Goal: Check status: Check status

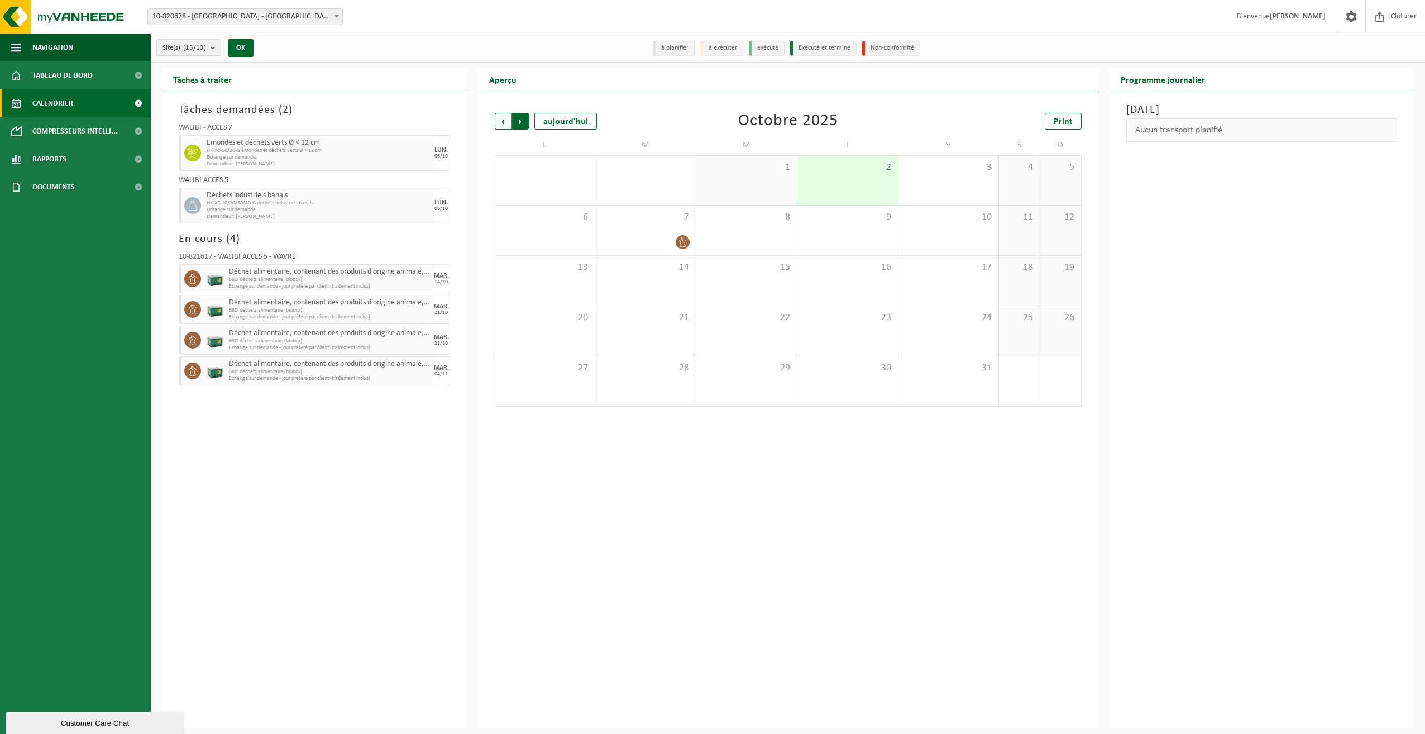
click at [508, 128] on span "Précédent" at bounding box center [503, 121] width 17 height 17
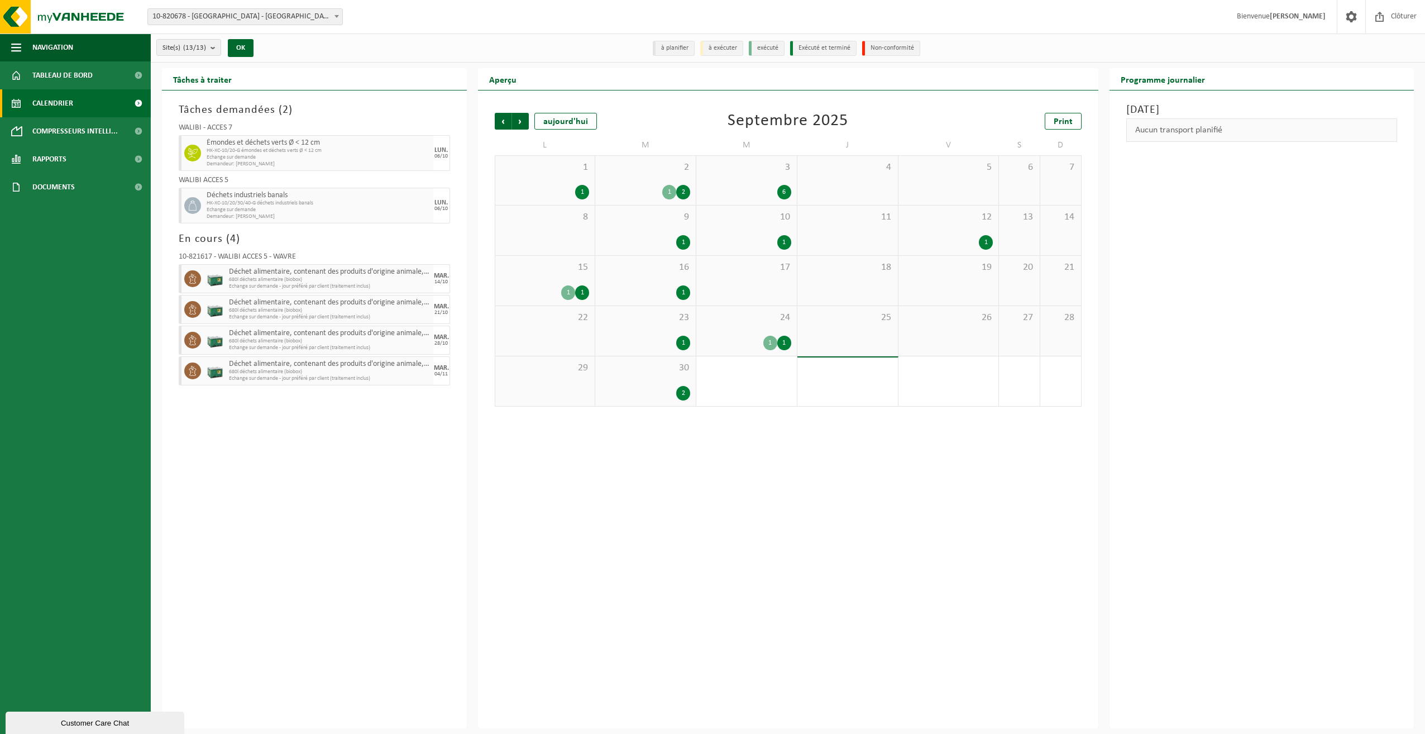
click at [652, 385] on div "30 2" at bounding box center [645, 381] width 101 height 50
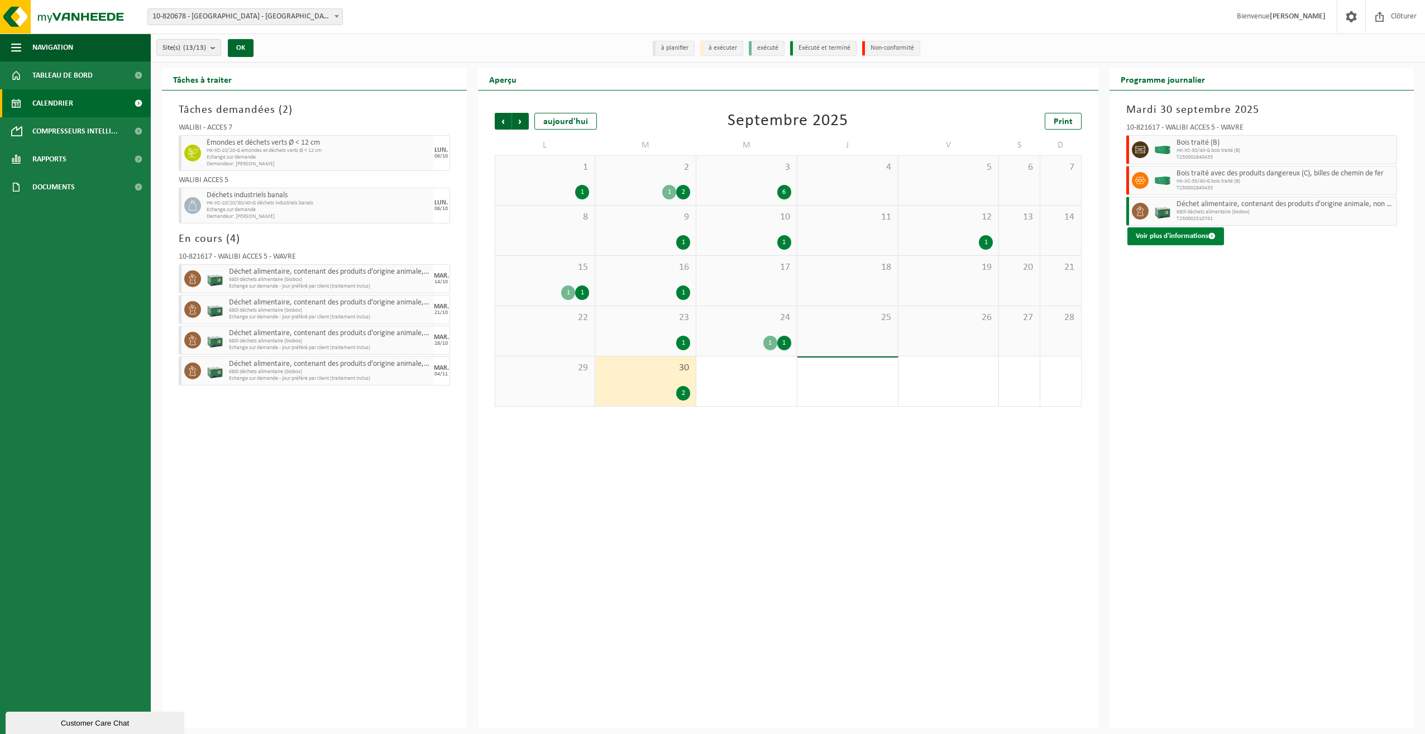
click at [1178, 242] on button "Voir plus d'informations" at bounding box center [1175, 236] width 97 height 18
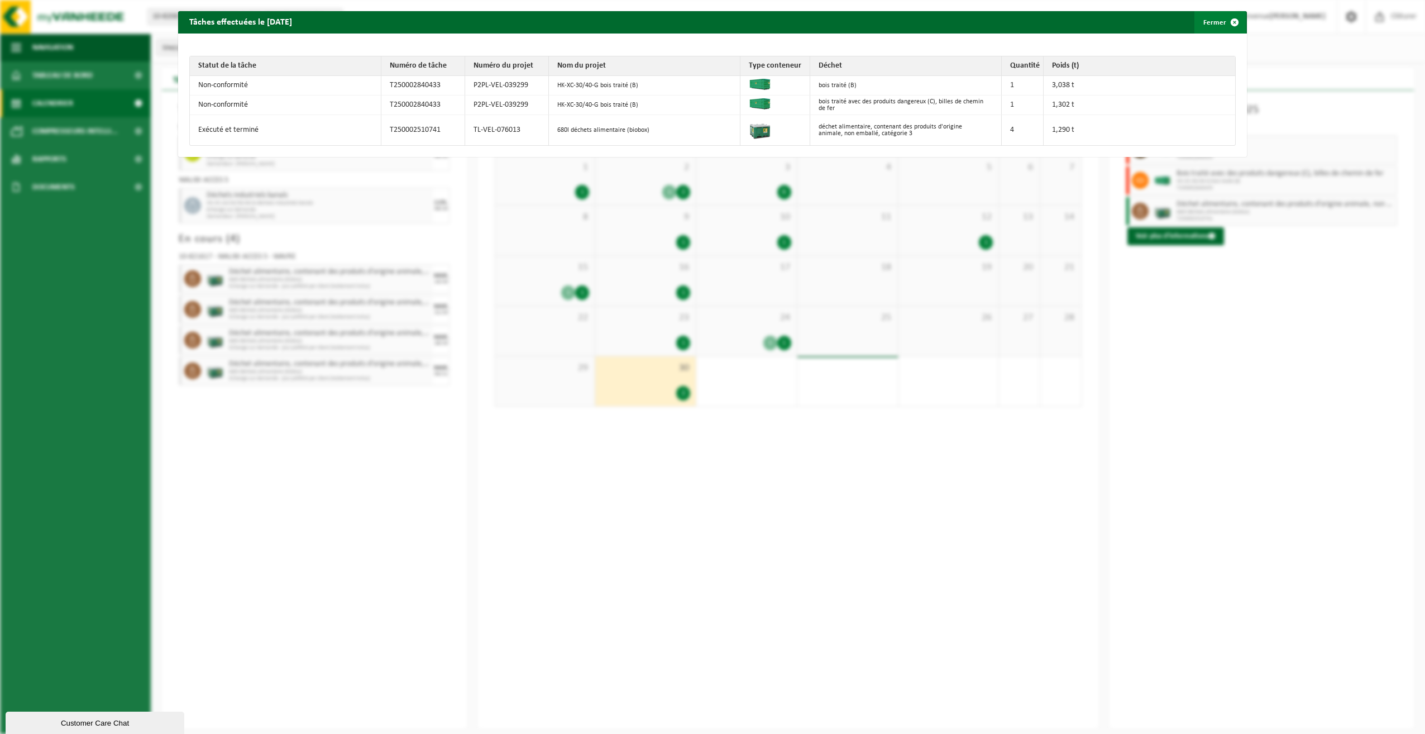
click at [1211, 26] on button "Fermer" at bounding box center [1219, 22] width 51 height 22
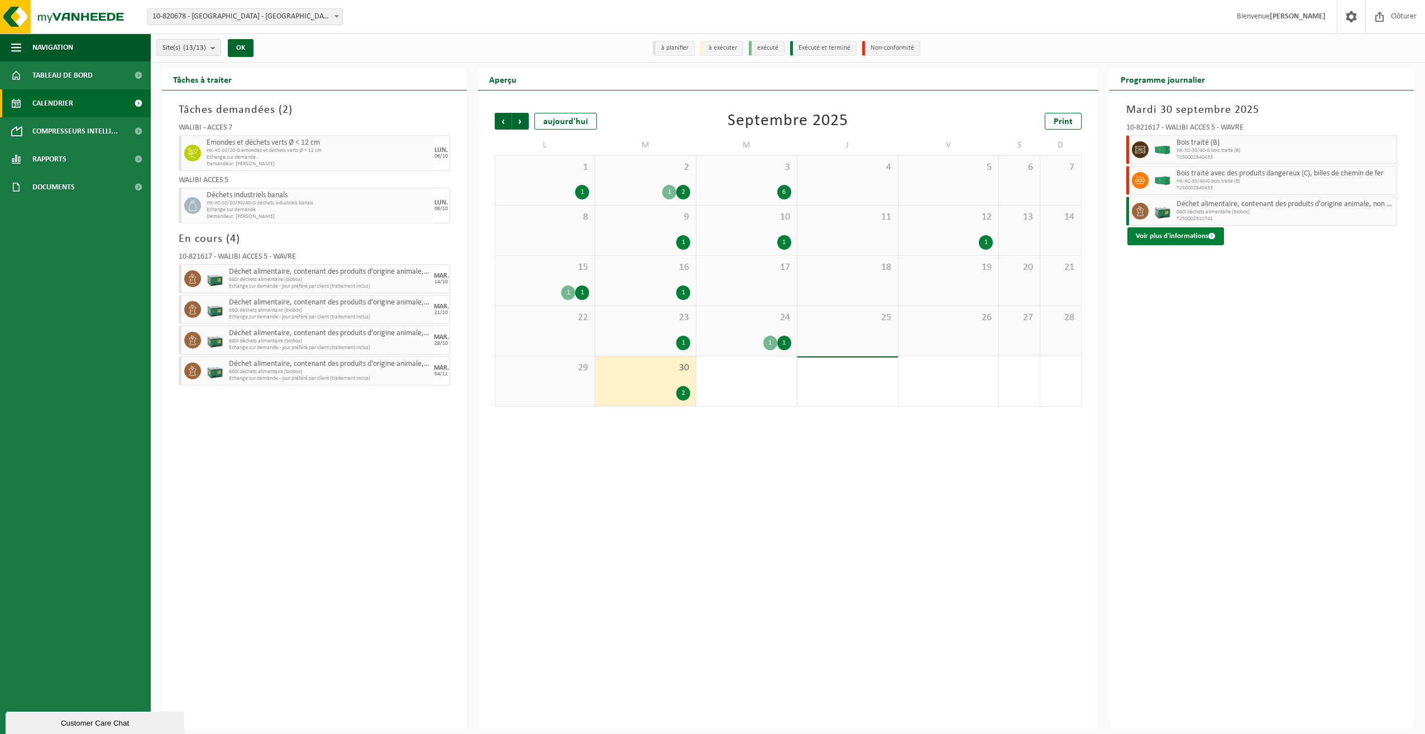
click at [1178, 236] on button "Voir plus d'informations" at bounding box center [1175, 236] width 97 height 18
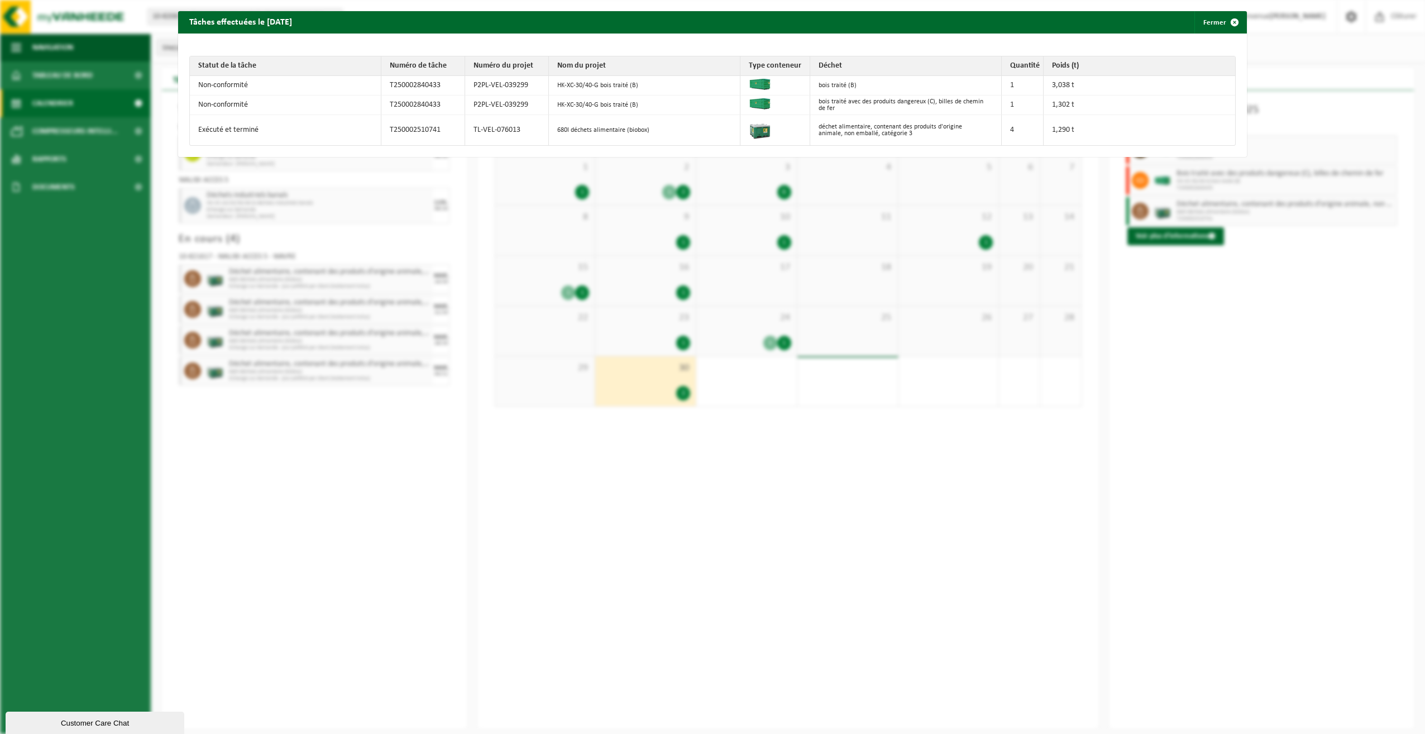
click at [1293, 405] on div "Tâches effectuées le 2025-09-30 Fermer Statut de la tâche Numéro de tâche Numér…" at bounding box center [712, 367] width 1425 height 734
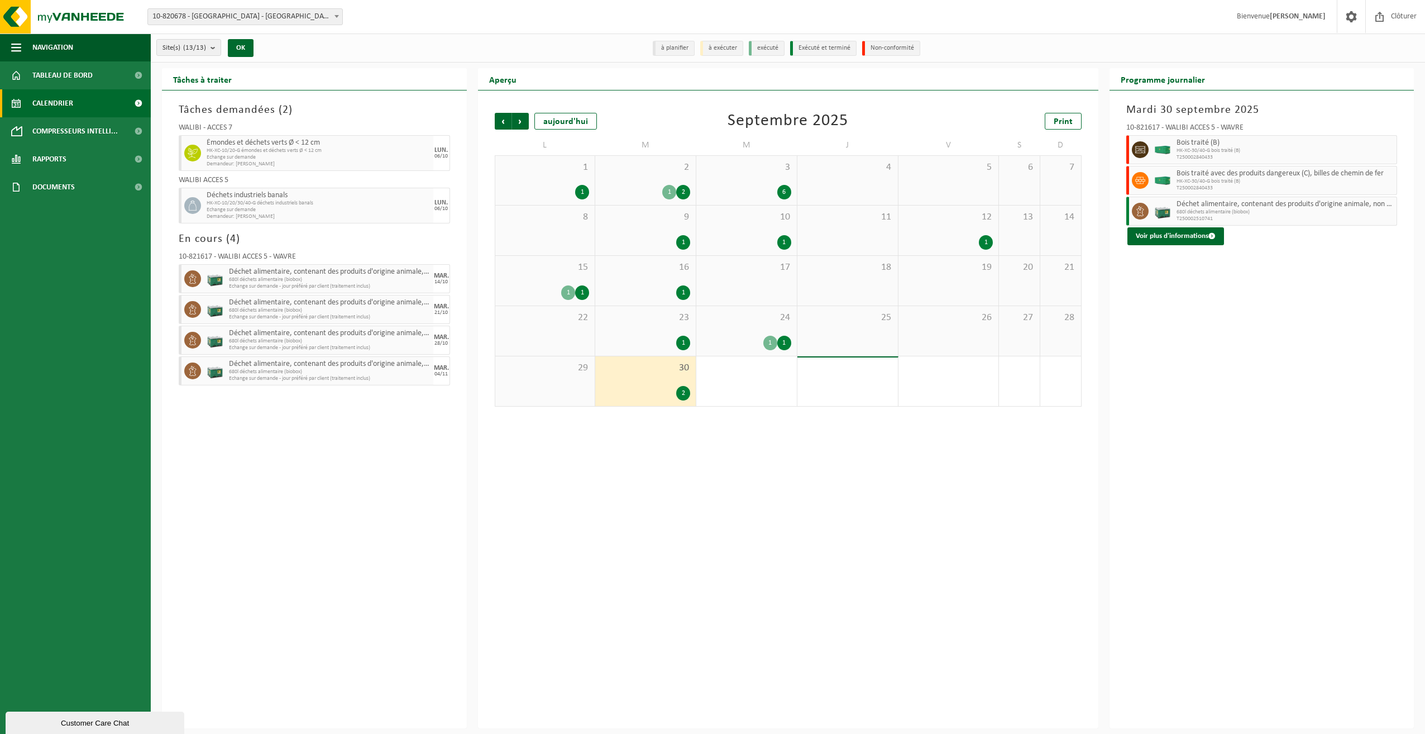
click at [742, 327] on div "24 1 1" at bounding box center [746, 331] width 101 height 50
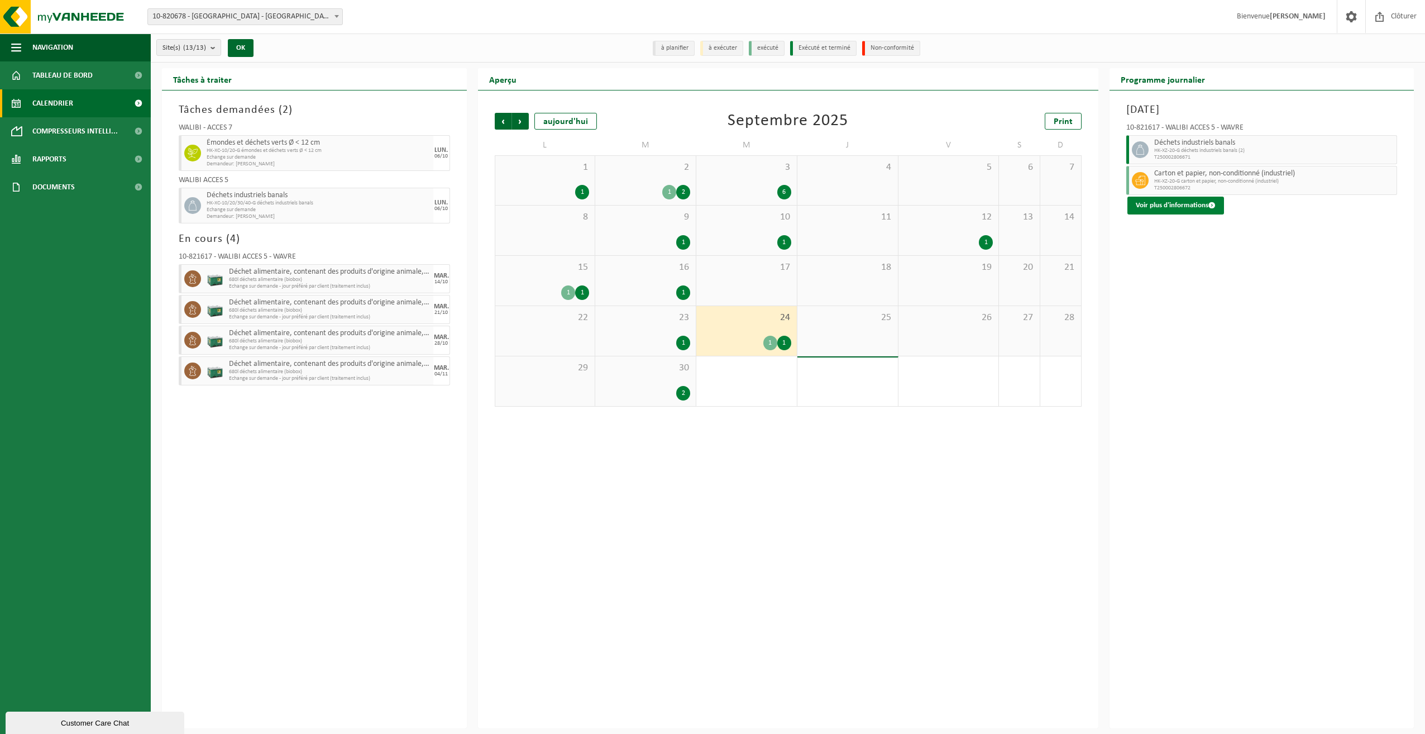
click at [1176, 207] on button "Voir plus d'informations" at bounding box center [1175, 206] width 97 height 18
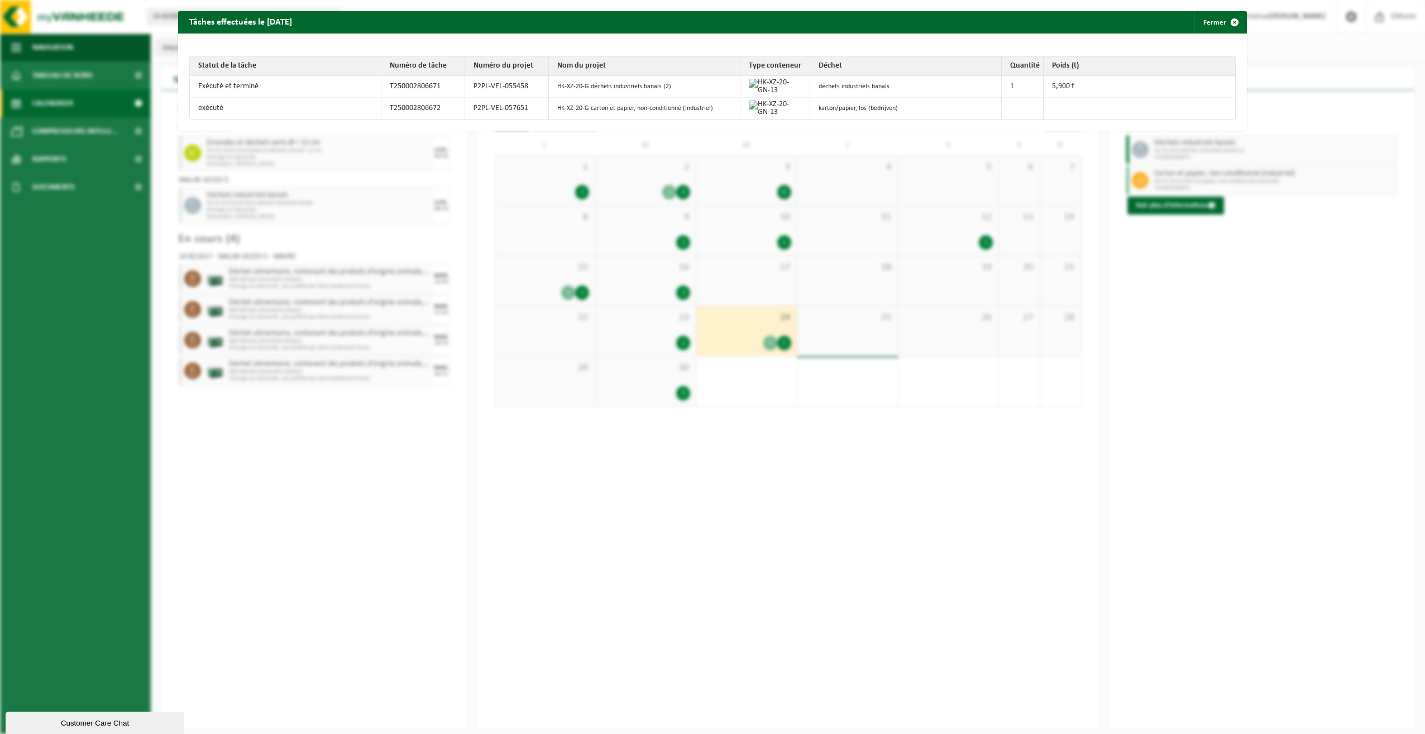
click at [763, 504] on div "Tâches effectuées le 2025-09-24 Fermer Statut de la tâche Numéro de tâche Numér…" at bounding box center [712, 367] width 1425 height 734
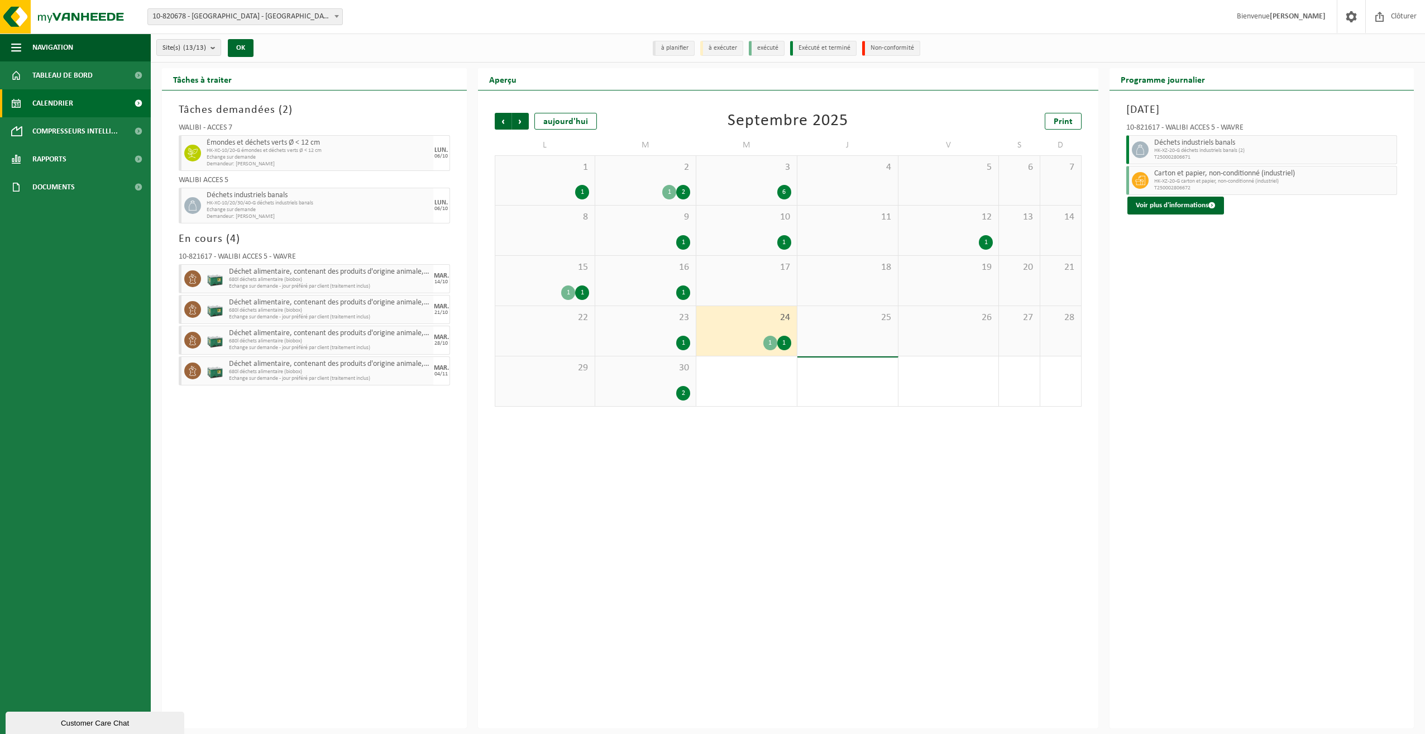
click at [653, 323] on span "23" at bounding box center [645, 318] width 89 height 12
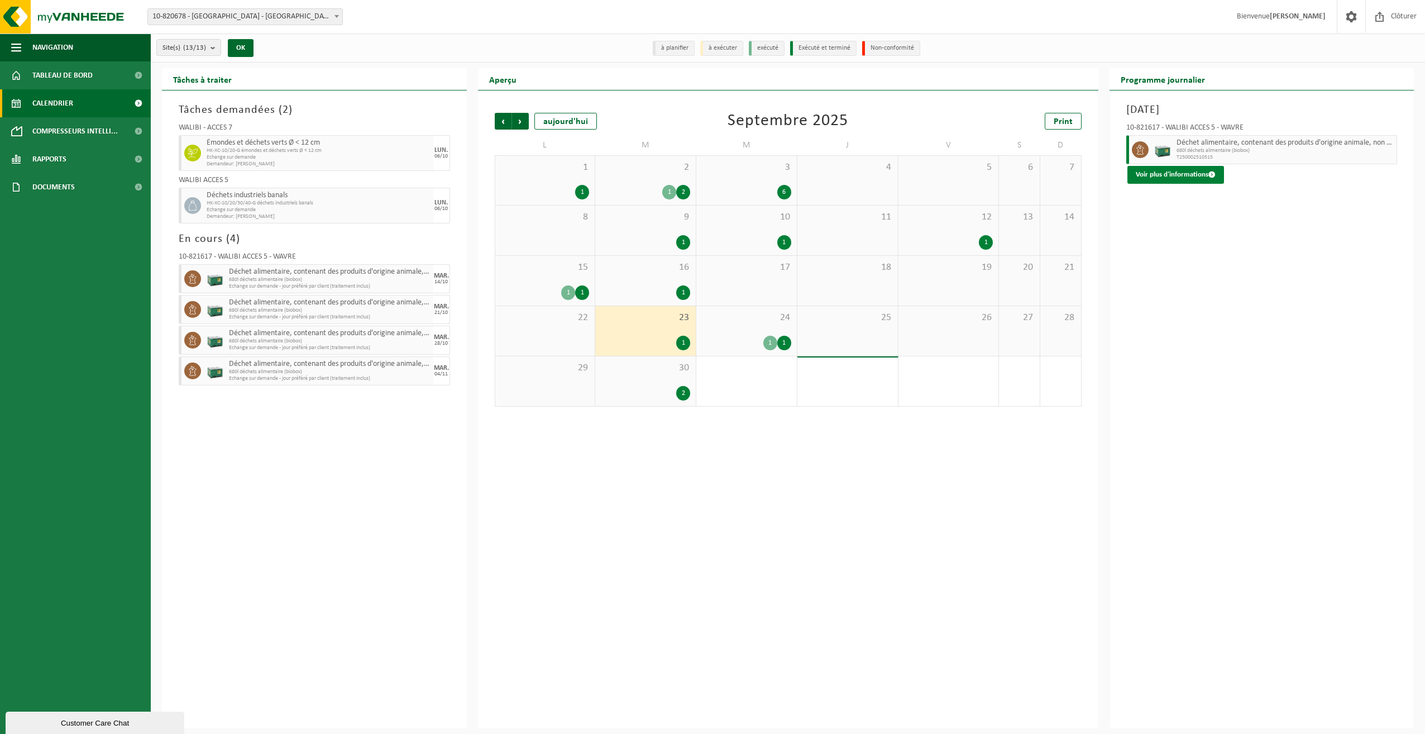
click at [1177, 173] on button "Voir plus d'informations" at bounding box center [1175, 175] width 97 height 18
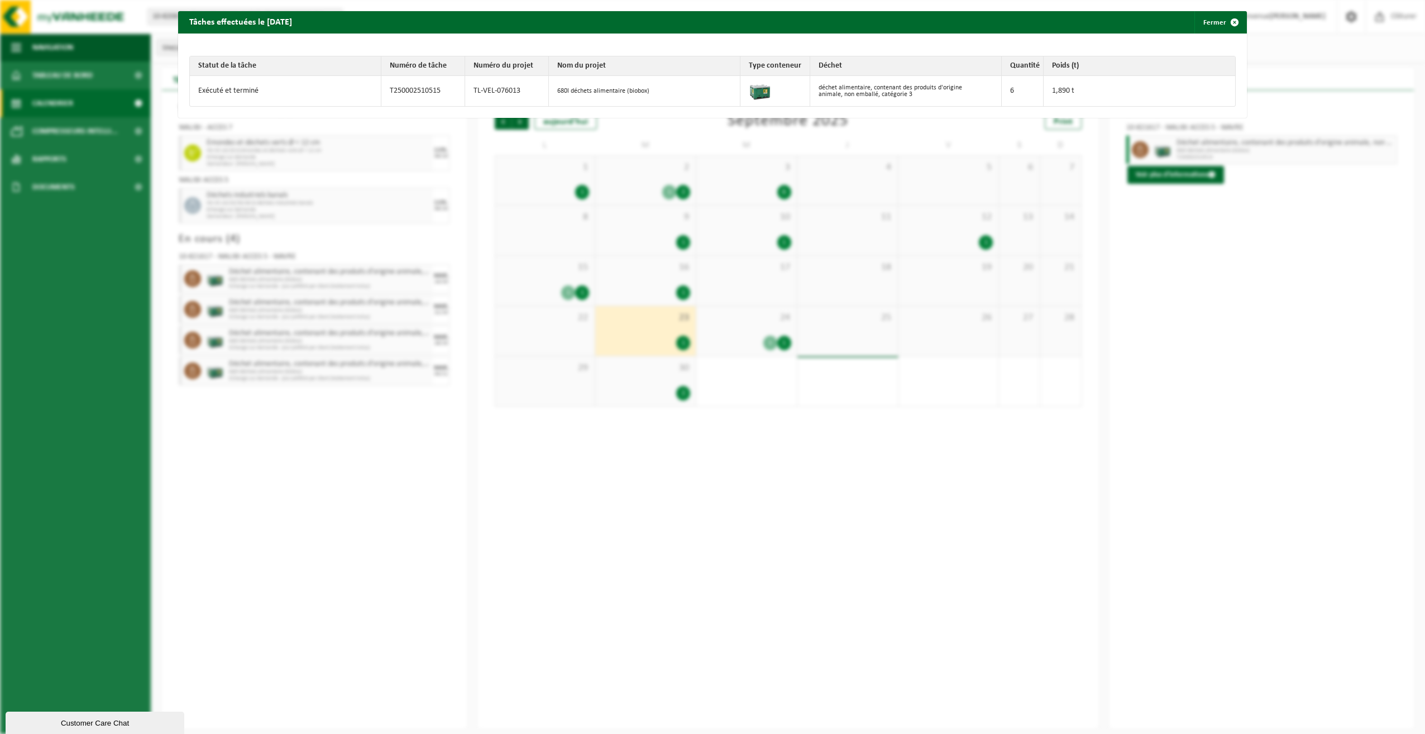
drag, startPoint x: 1208, startPoint y: 19, endPoint x: 1201, endPoint y: 22, distance: 8.3
click at [1209, 19] on button "Fermer" at bounding box center [1219, 22] width 51 height 22
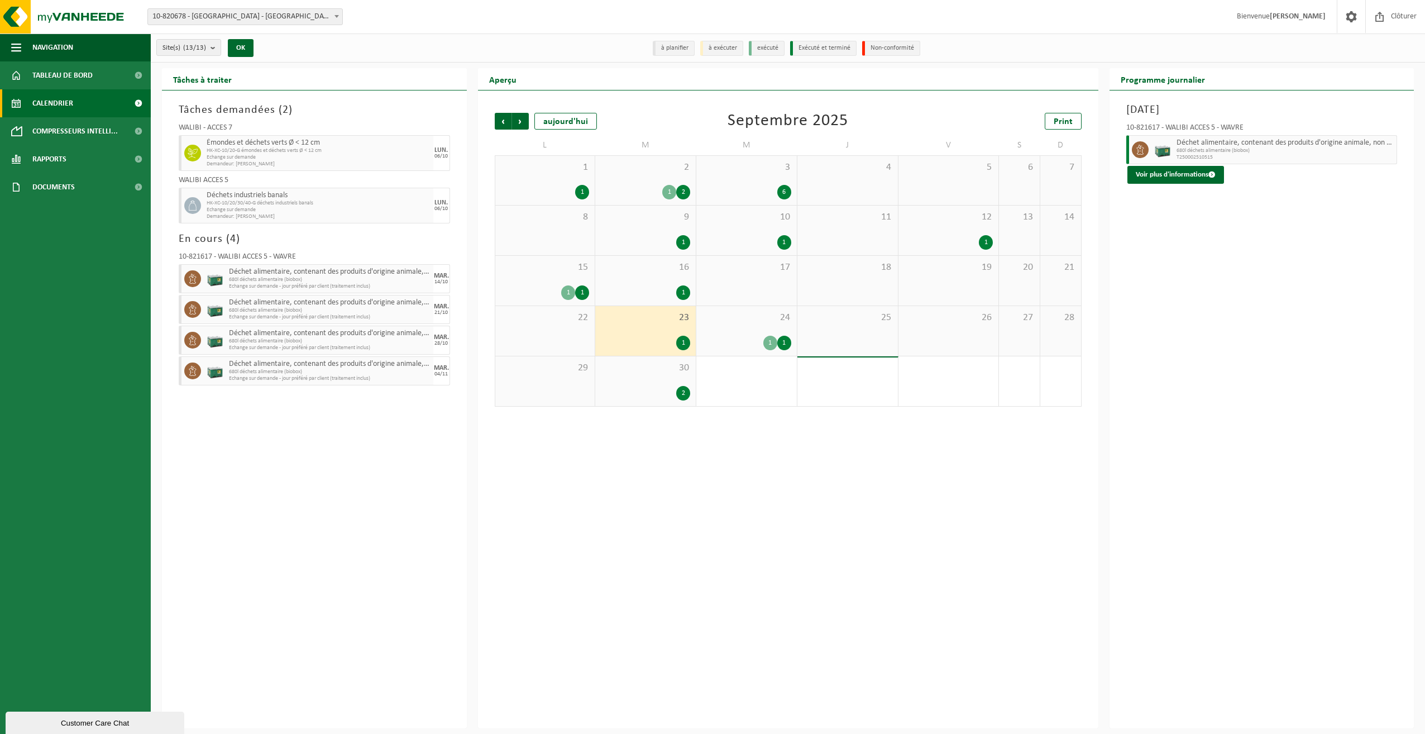
click at [664, 379] on div "30 2" at bounding box center [645, 381] width 101 height 50
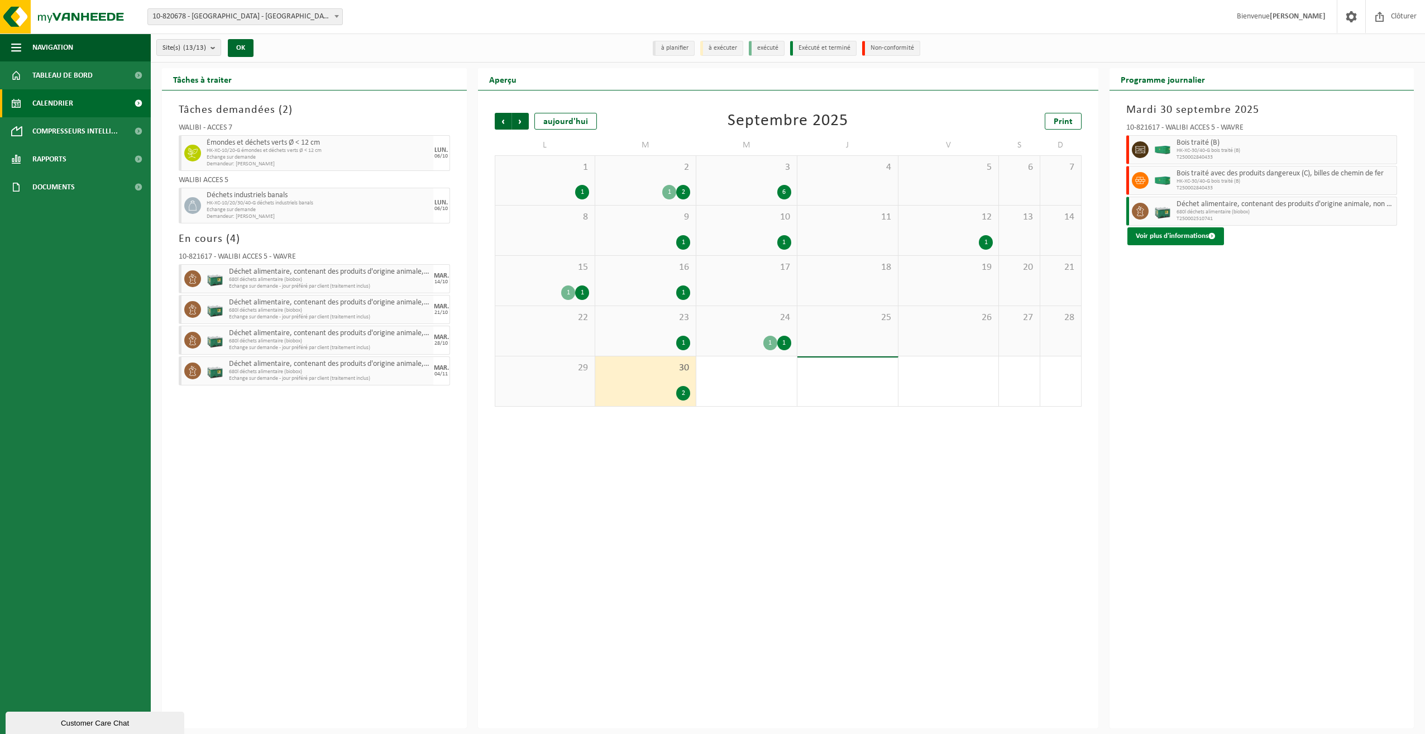
click at [1179, 234] on button "Voir plus d'informations" at bounding box center [1175, 236] width 97 height 18
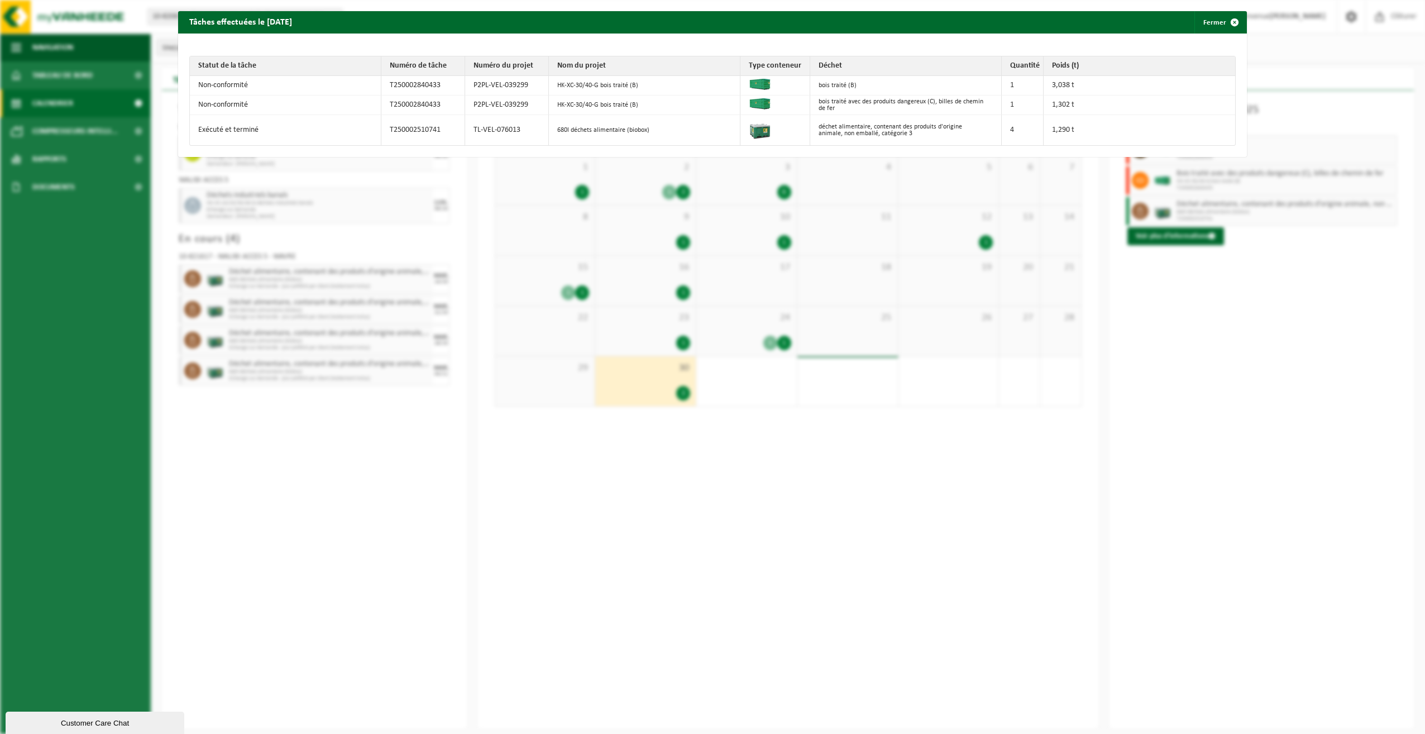
click at [953, 507] on div "Tâches effectuées le 2025-09-30 Fermer Statut de la tâche Numéro de tâche Numér…" at bounding box center [712, 367] width 1425 height 734
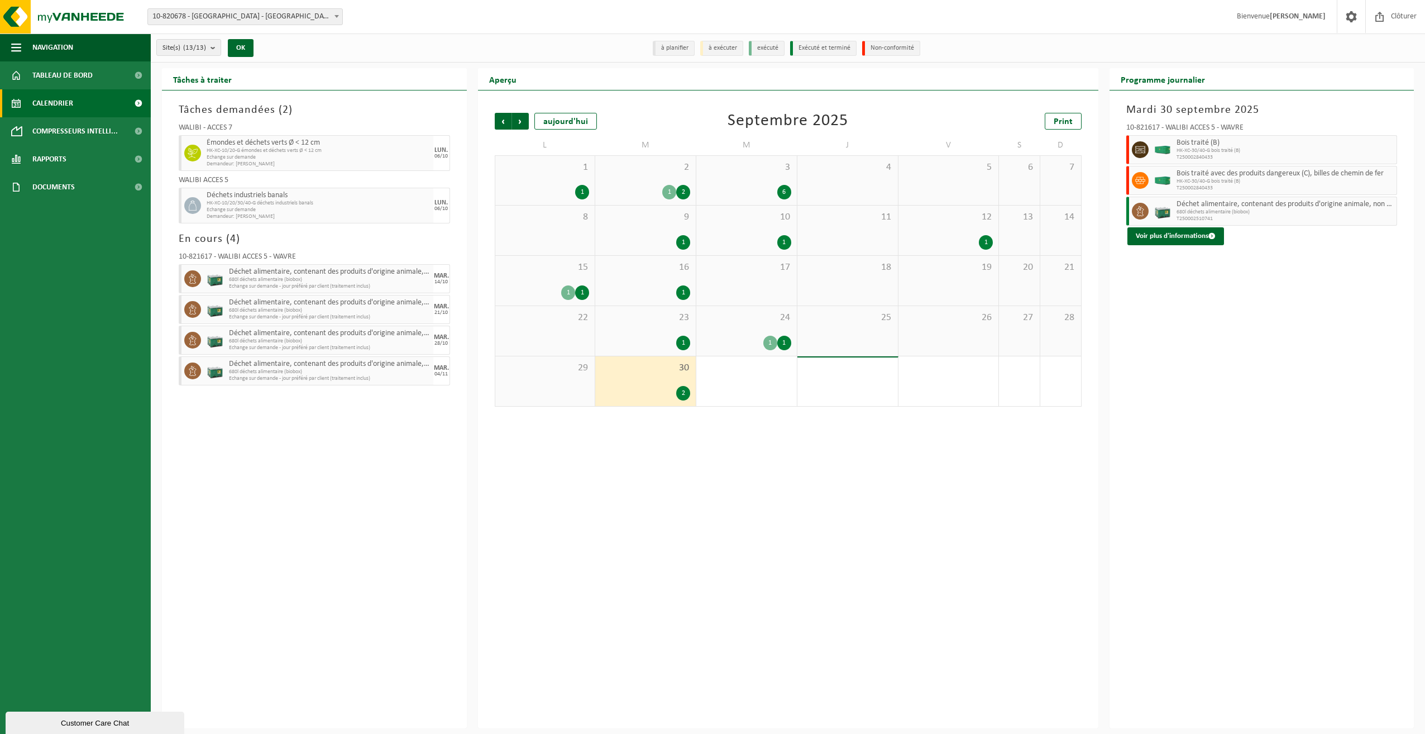
click at [566, 279] on div "15 1 1" at bounding box center [545, 281] width 100 height 50
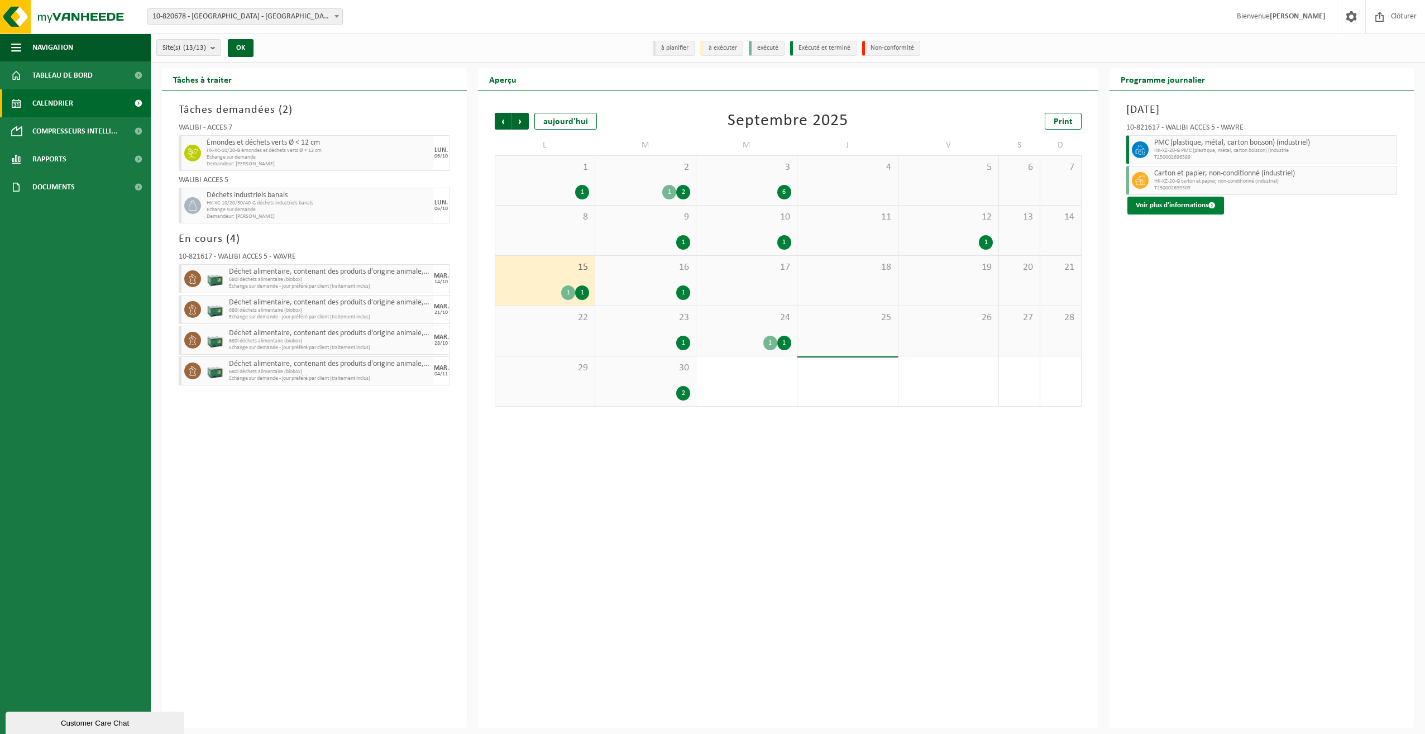
click at [1168, 202] on button "Voir plus d'informations" at bounding box center [1175, 206] width 97 height 18
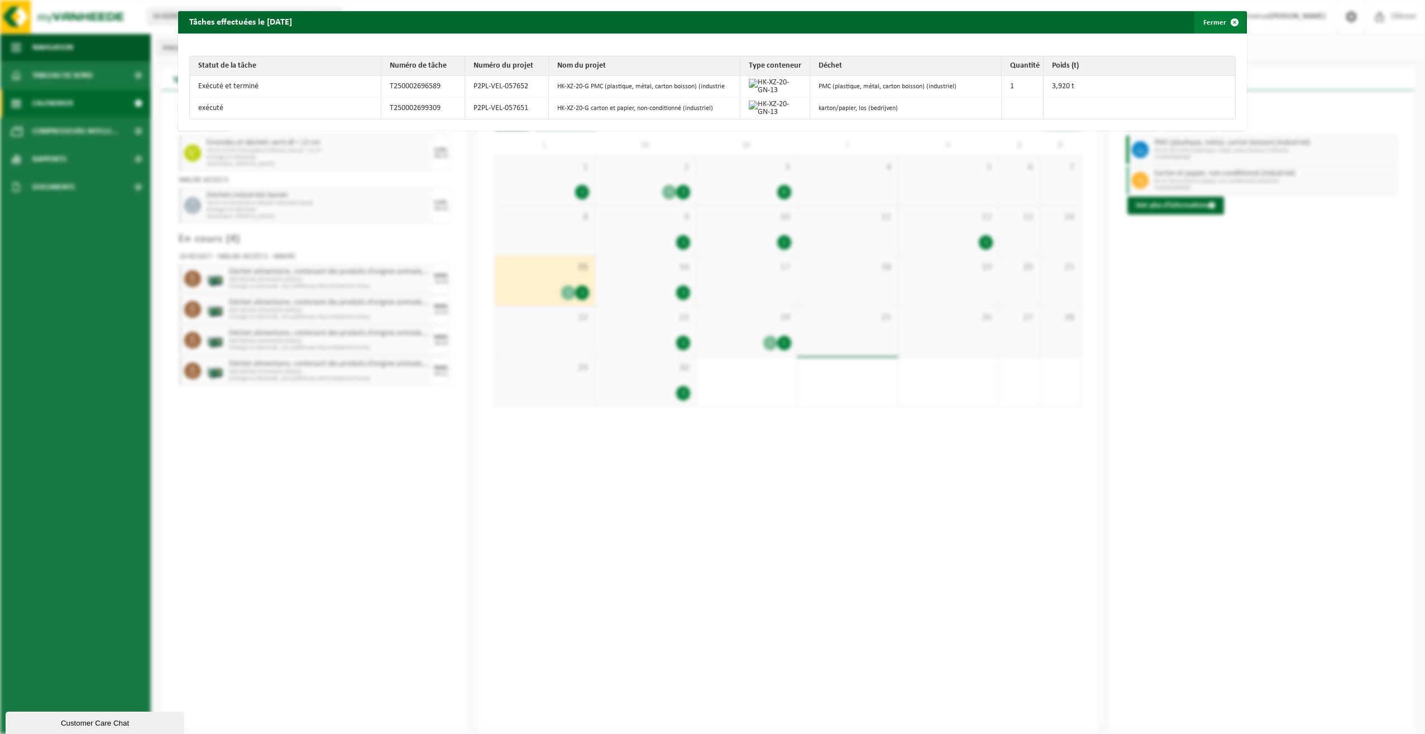
click at [1224, 22] on span "button" at bounding box center [1235, 22] width 22 height 22
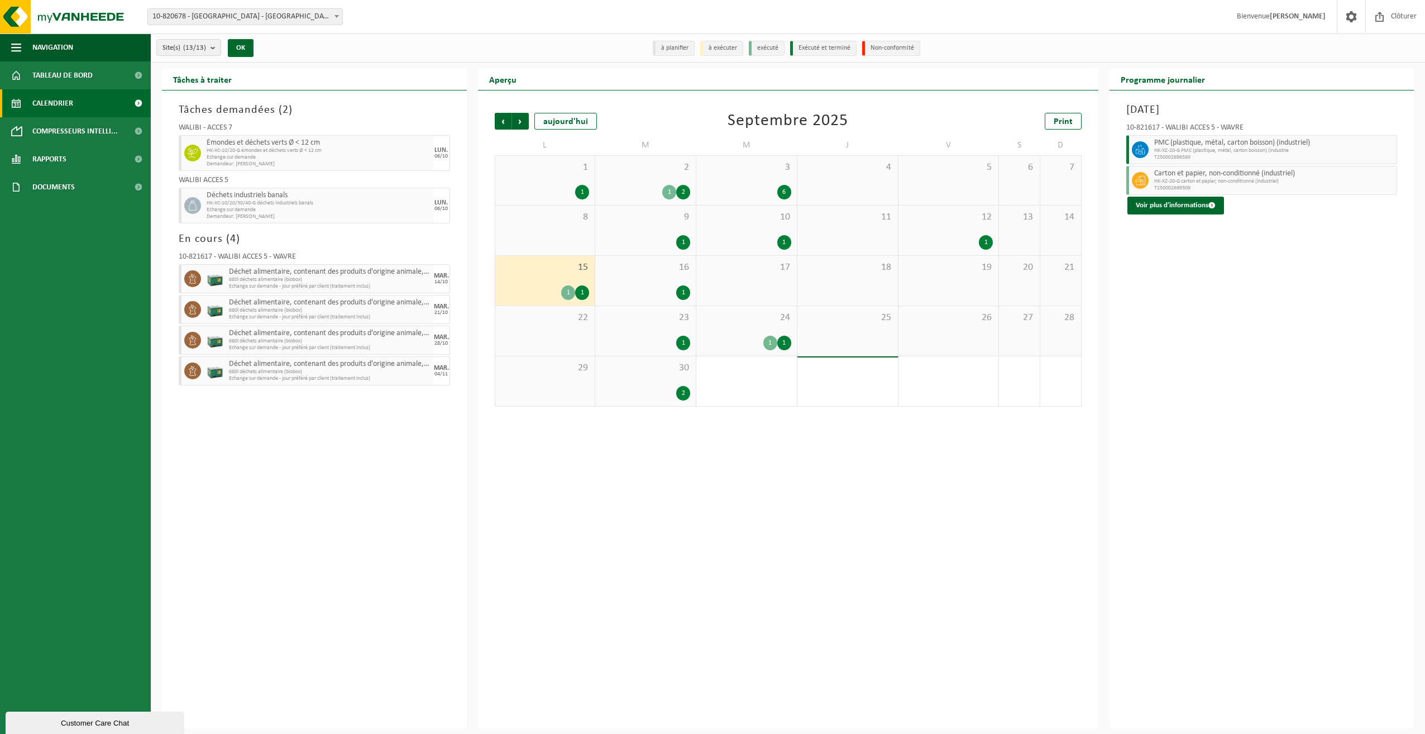
click at [649, 173] on span "2" at bounding box center [645, 167] width 89 height 12
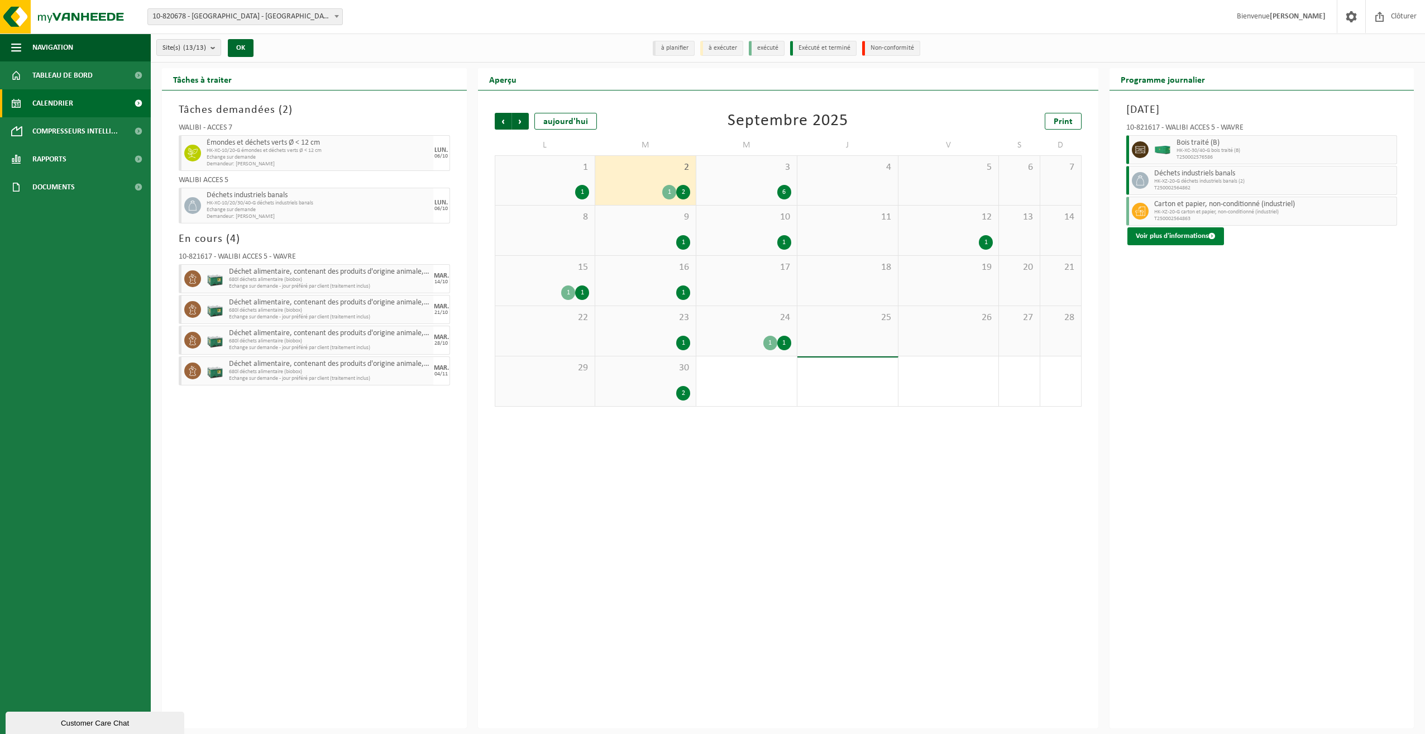
click at [1170, 243] on button "Voir plus d'informations" at bounding box center [1175, 236] width 97 height 18
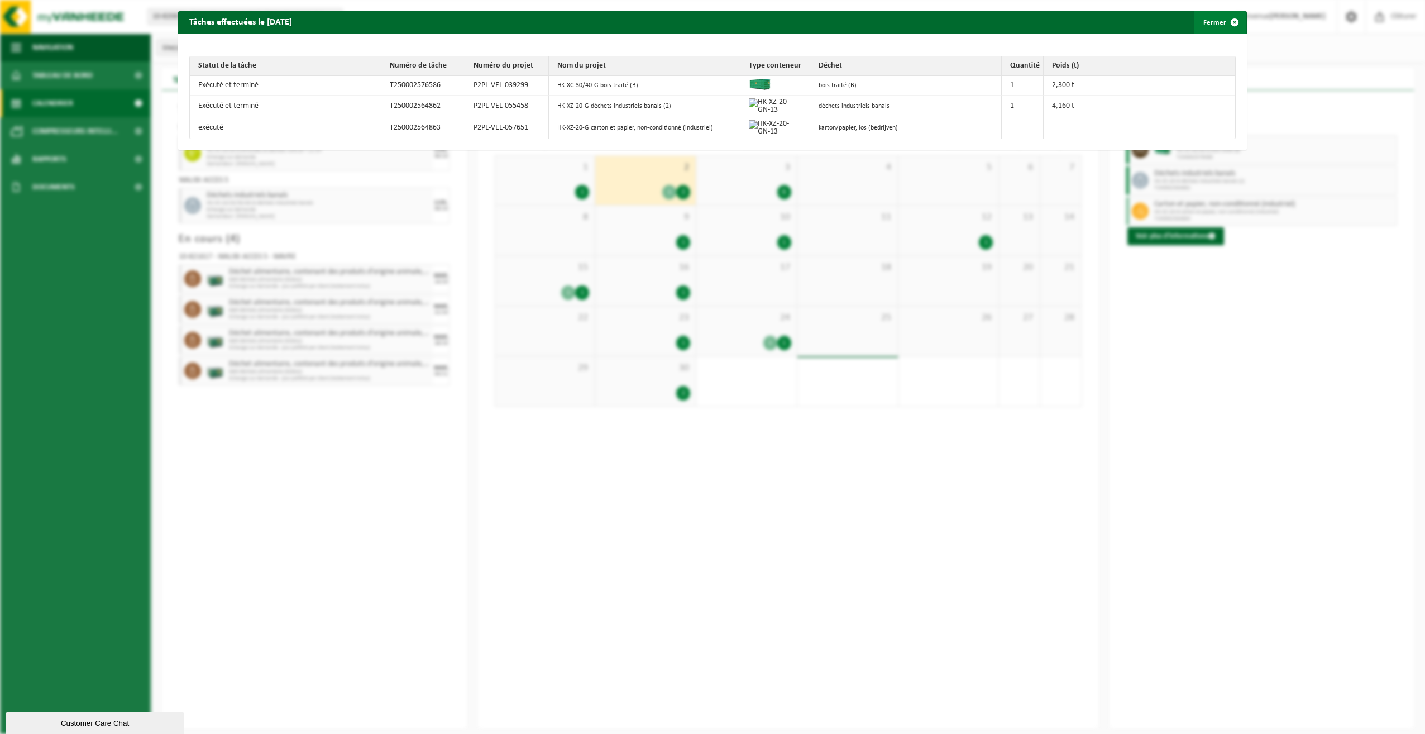
click at [1208, 19] on button "Fermer" at bounding box center [1219, 22] width 51 height 22
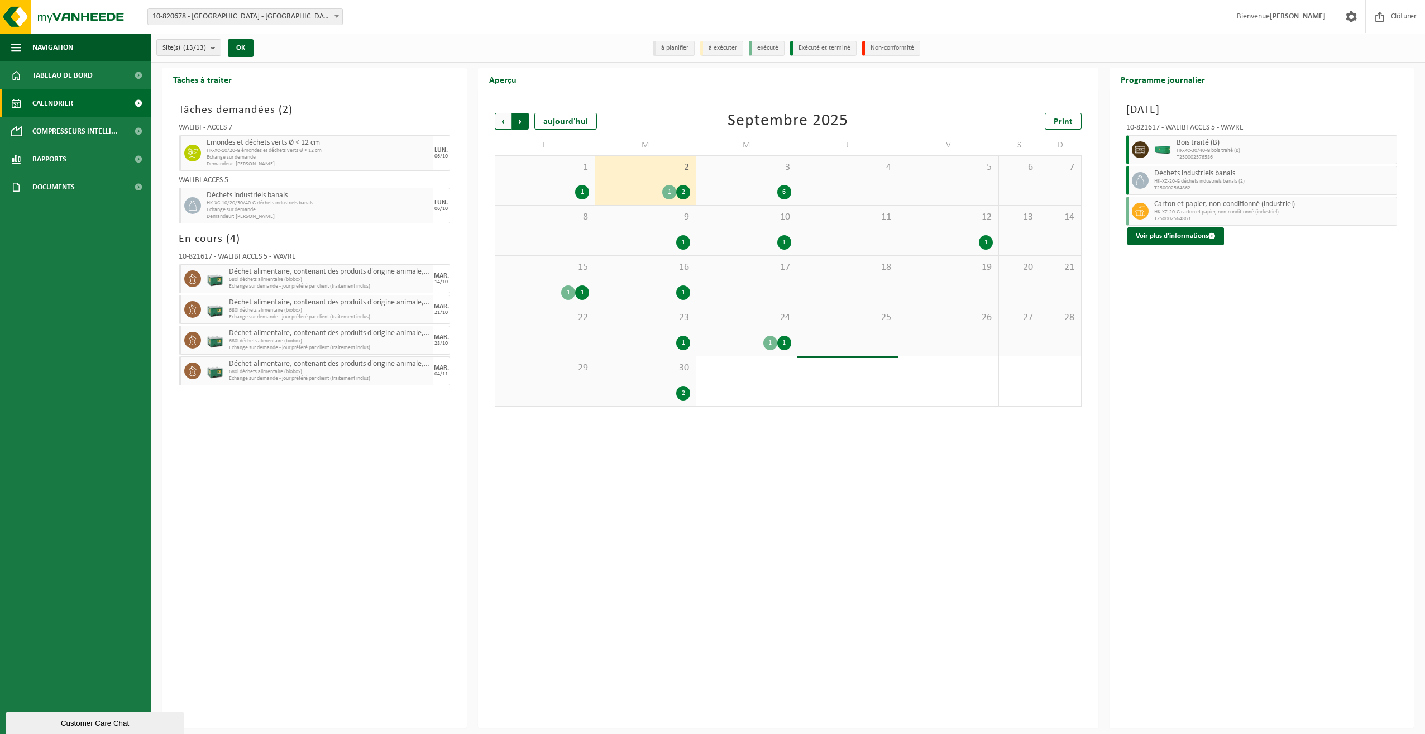
click at [504, 121] on span "Précédent" at bounding box center [503, 121] width 17 height 17
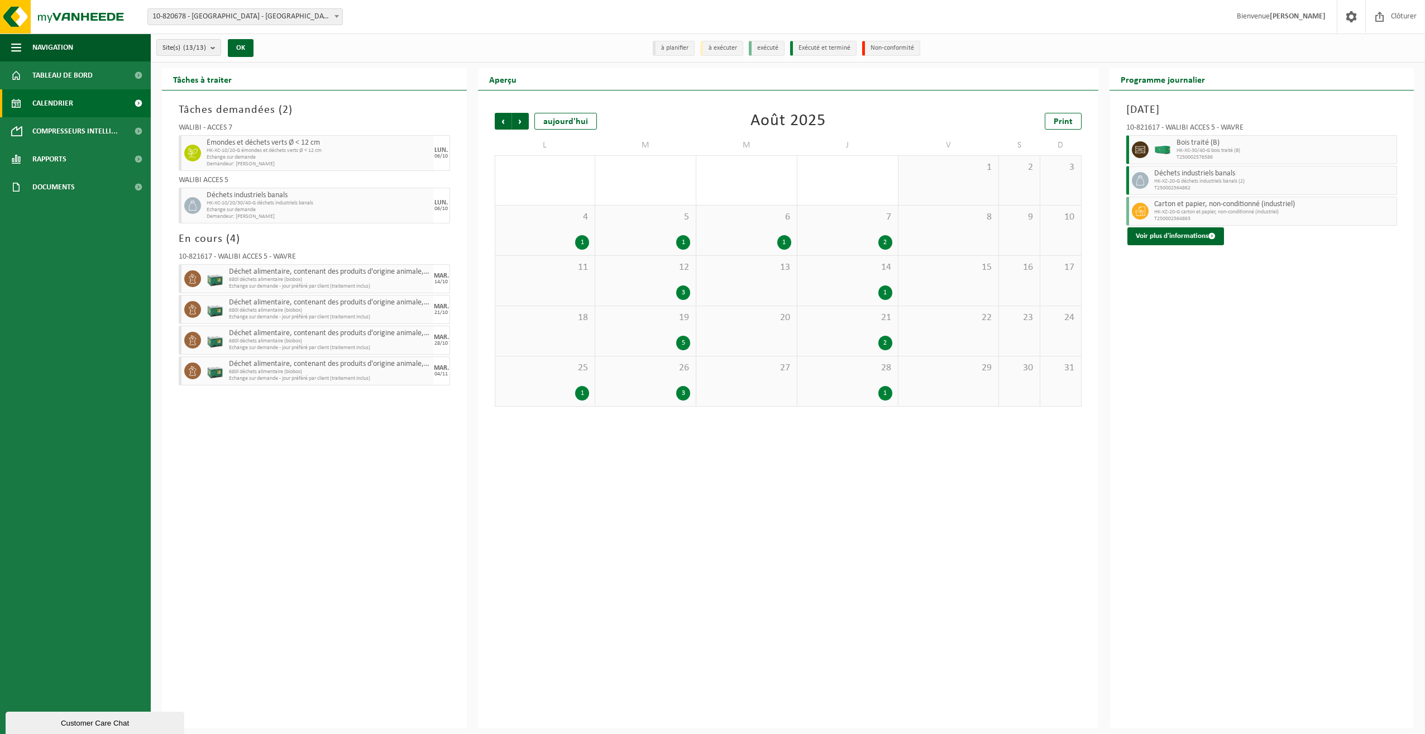
click at [650, 334] on div "19 5" at bounding box center [645, 331] width 101 height 50
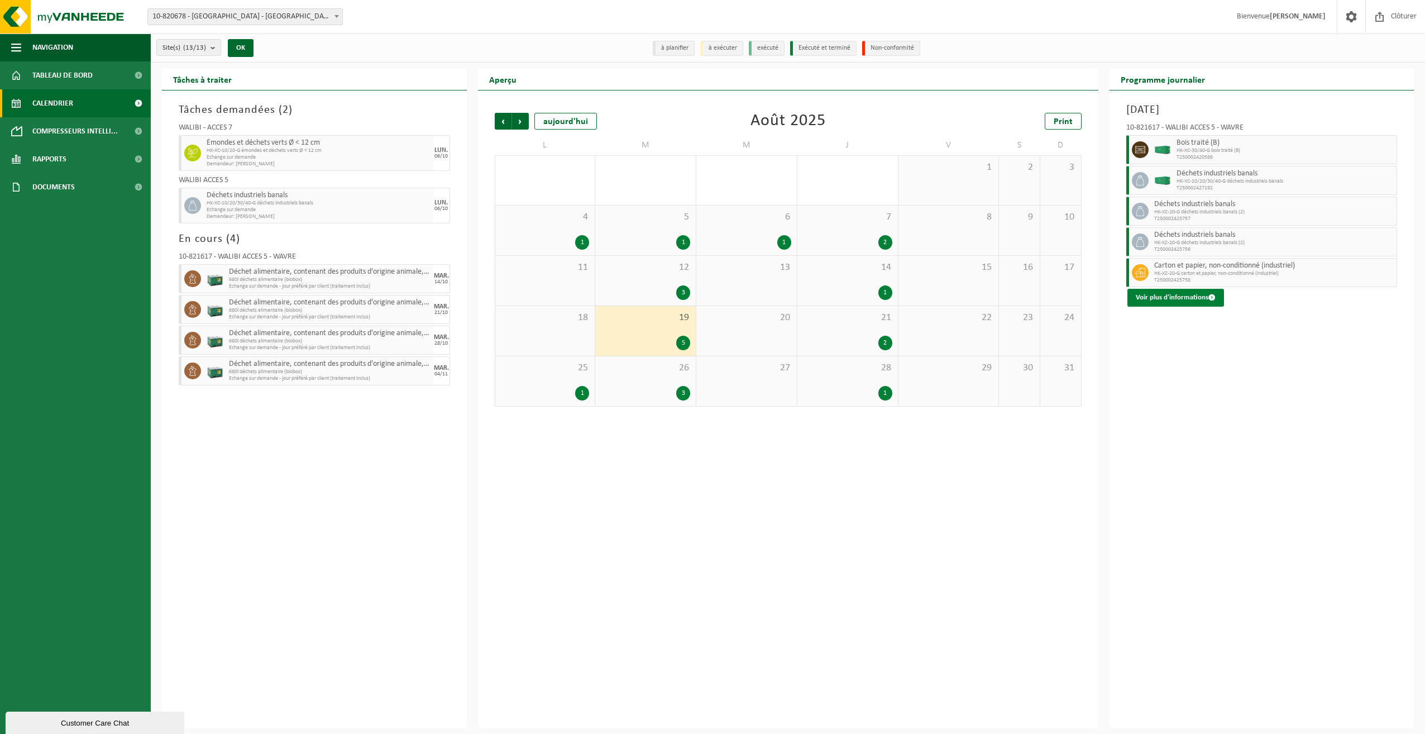
click at [1185, 302] on button "Voir plus d'informations" at bounding box center [1175, 298] width 97 height 18
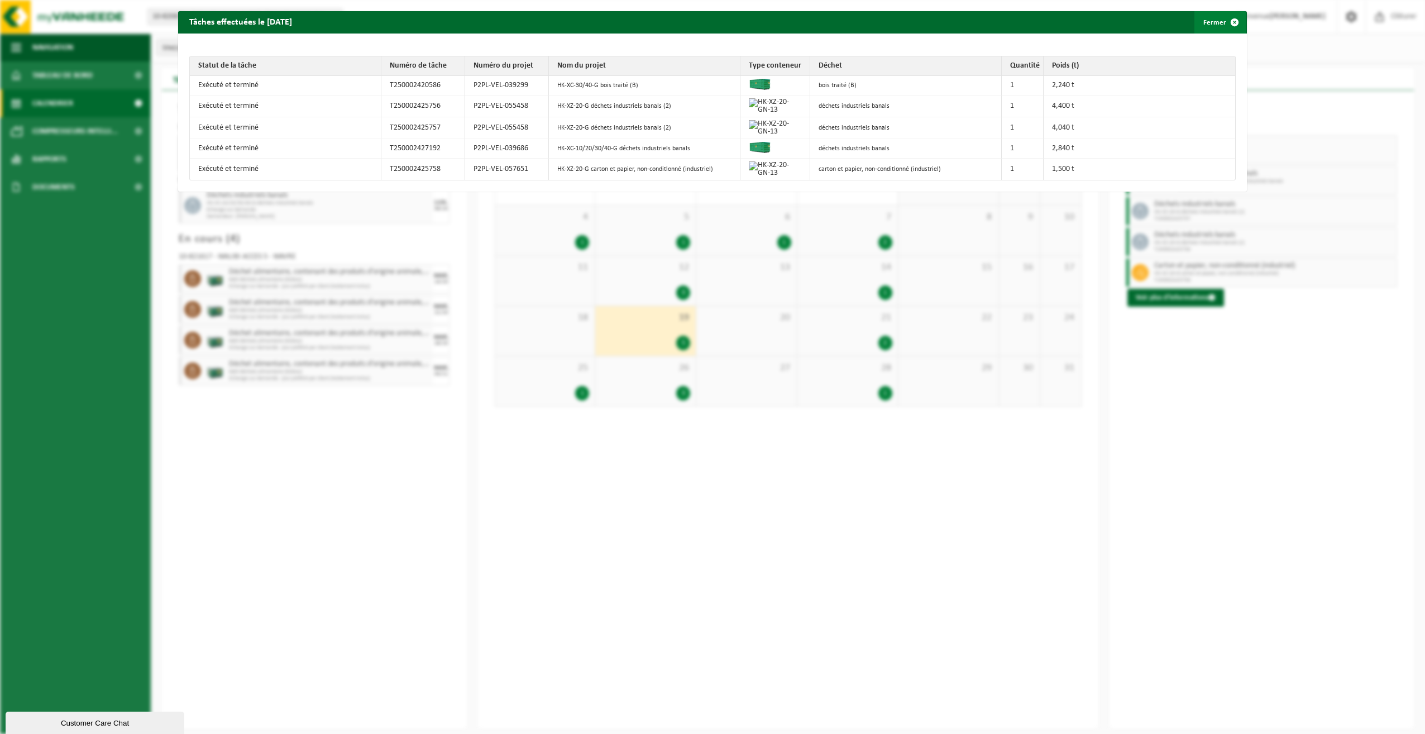
click at [1206, 19] on button "Fermer" at bounding box center [1219, 22] width 51 height 22
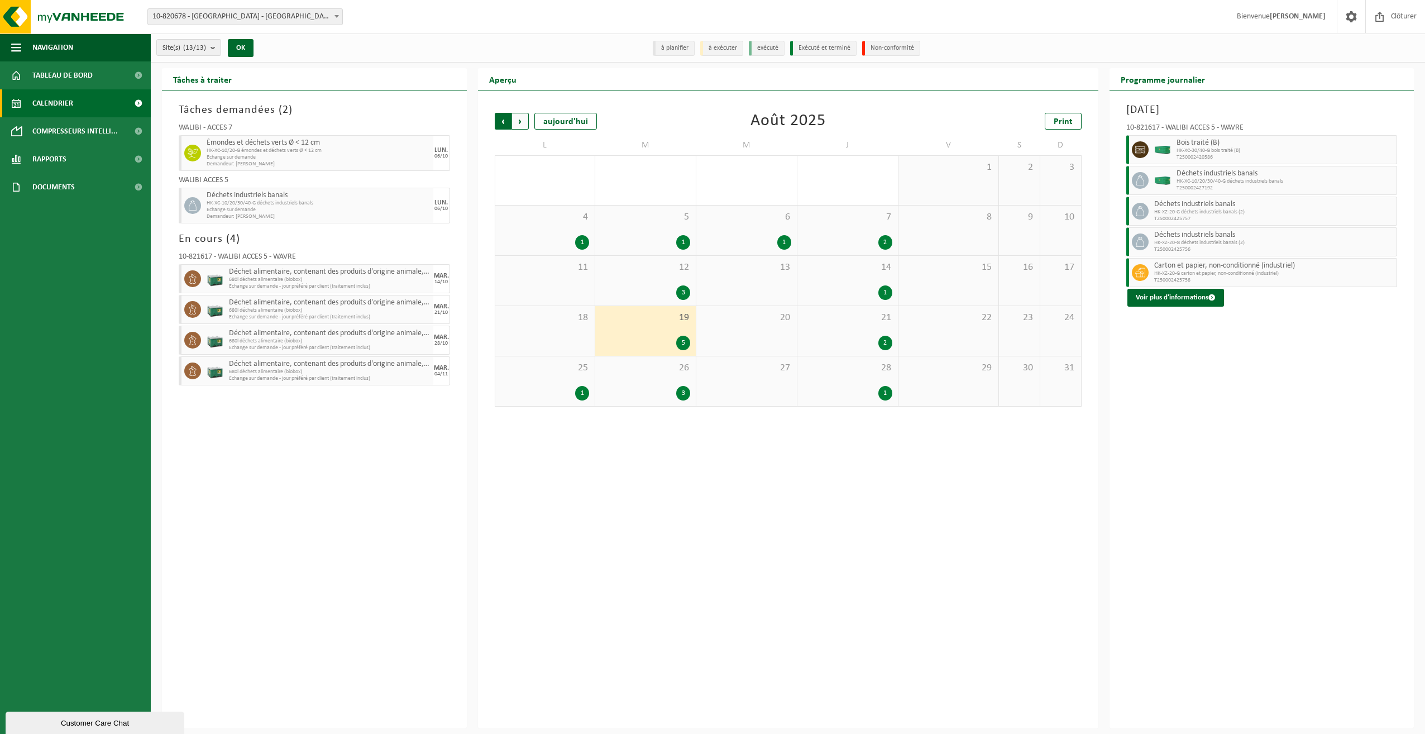
click at [524, 122] on span "Suivant" at bounding box center [520, 121] width 17 height 17
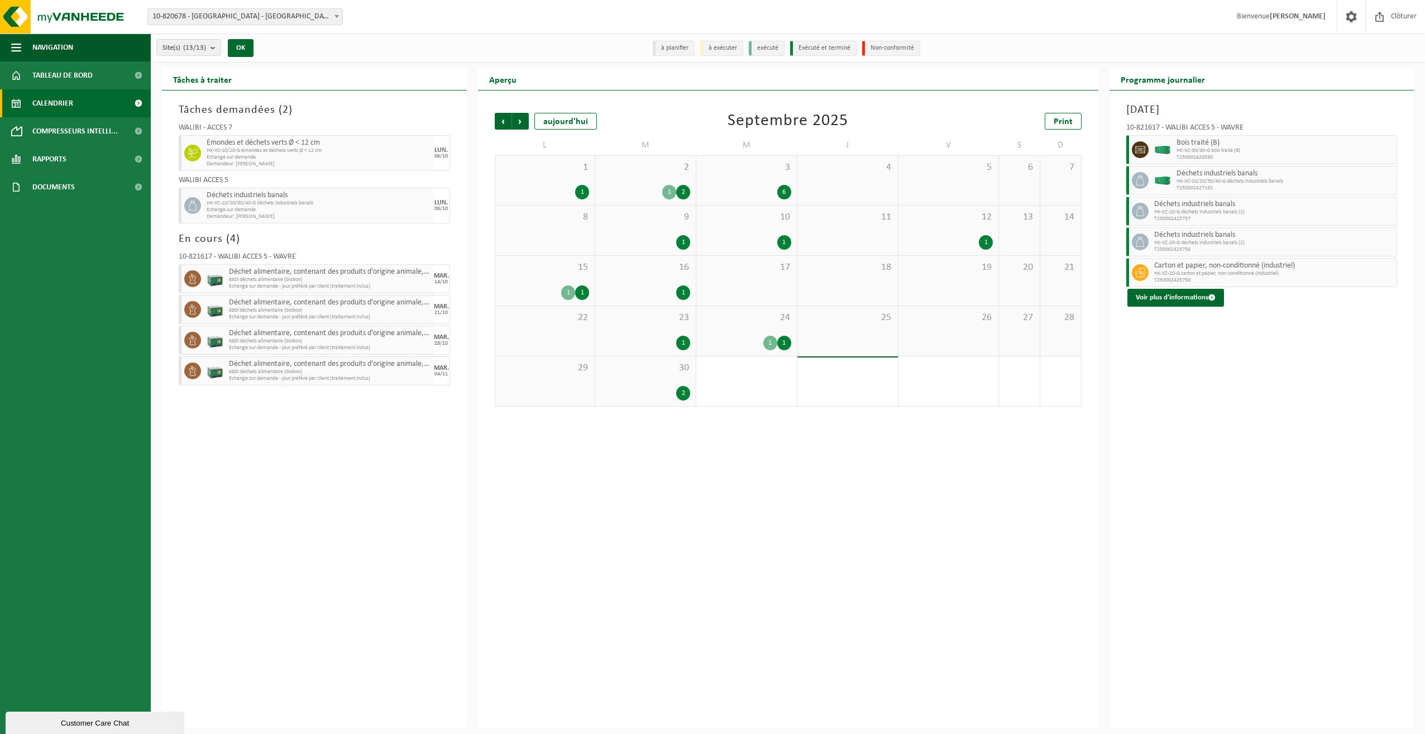
click at [742, 333] on div "24 1 1" at bounding box center [746, 331] width 101 height 50
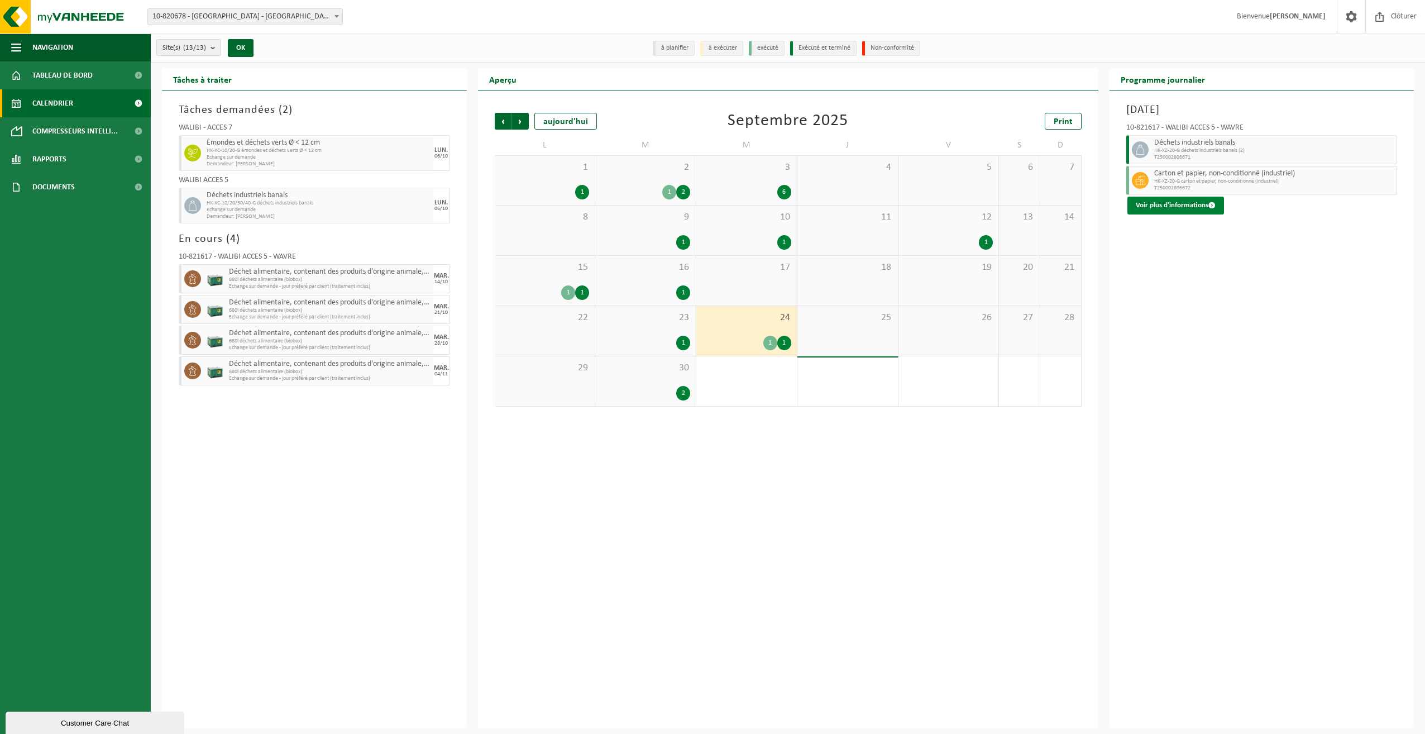
click at [1156, 205] on button "Voir plus d'informations" at bounding box center [1175, 206] width 97 height 18
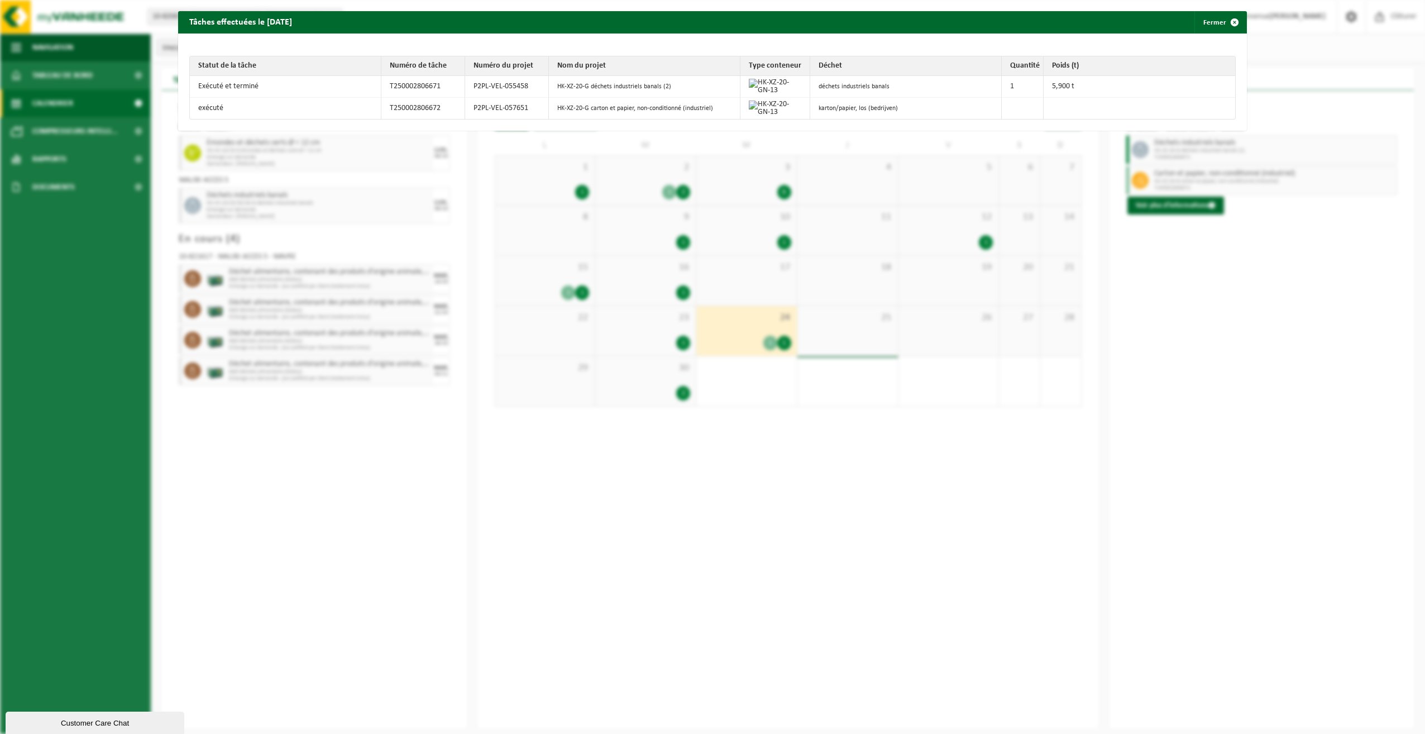
click at [643, 112] on td "HK-XZ-20-G carton et papier, non-conditionné (industriel)" at bounding box center [645, 108] width 192 height 21
click at [1215, 21] on button "Fermer" at bounding box center [1219, 22] width 51 height 22
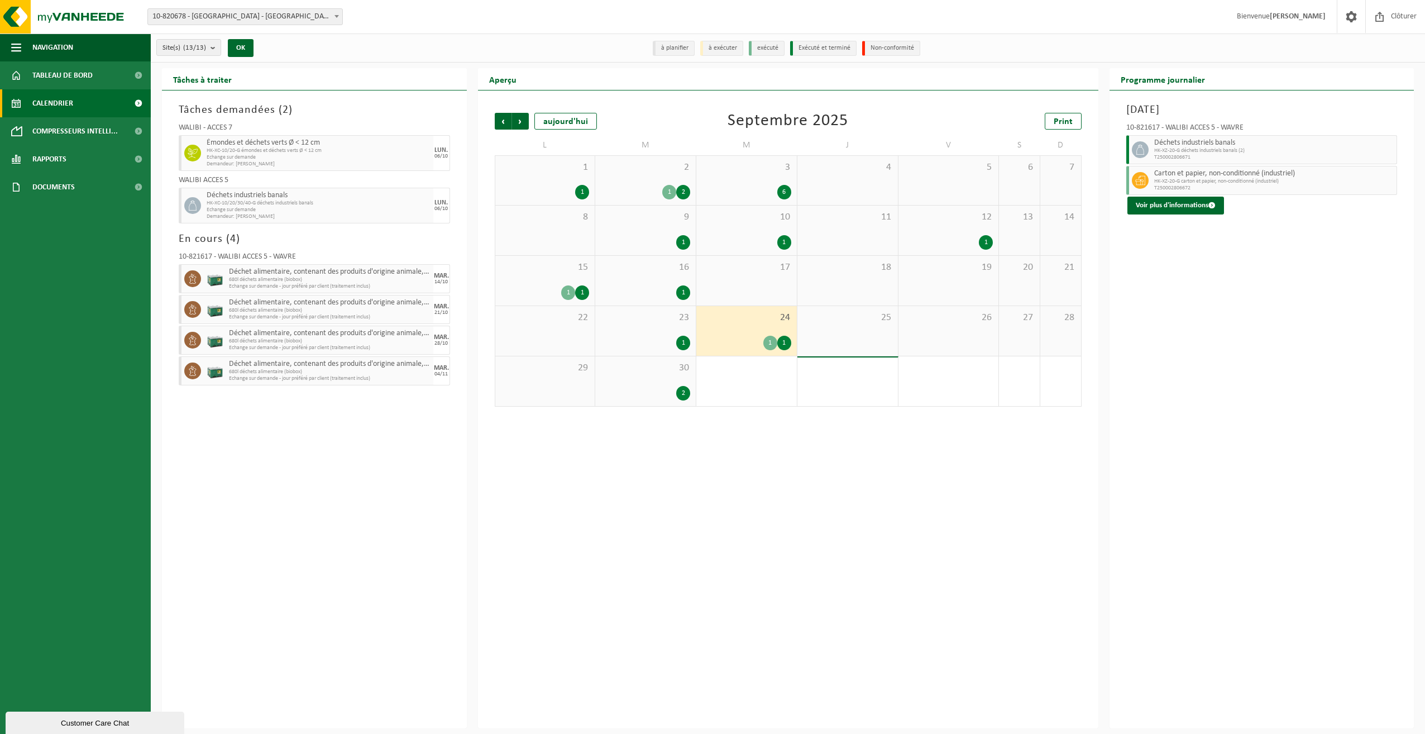
click at [764, 180] on div "3 6" at bounding box center [746, 180] width 101 height 49
